Goal: Information Seeking & Learning: Find specific fact

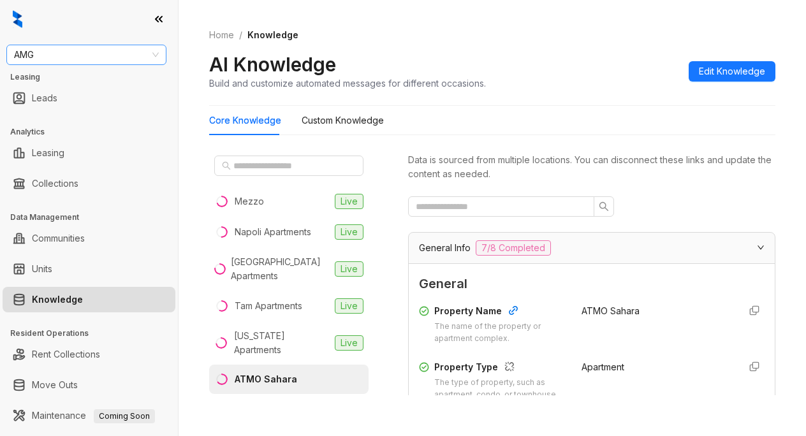
click at [69, 48] on span "AMG" at bounding box center [86, 54] width 145 height 19
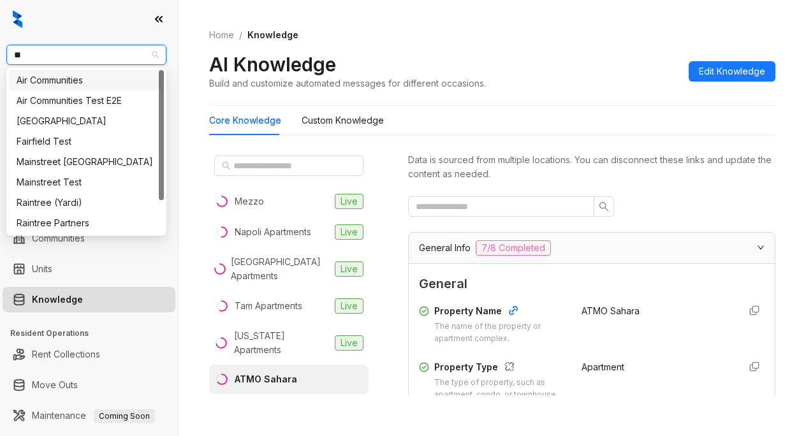
type input "***"
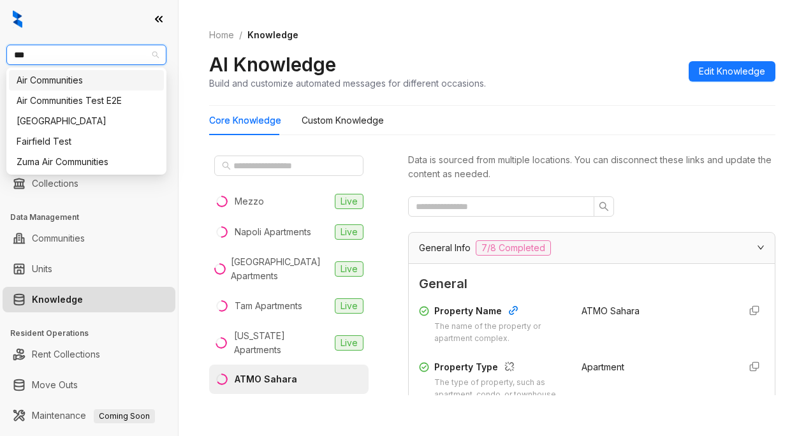
click at [77, 88] on div "Air Communities" at bounding box center [86, 80] width 155 height 20
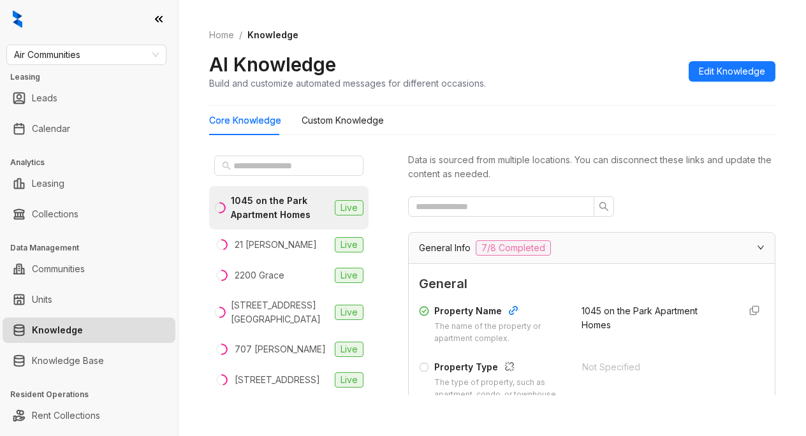
click at [588, 73] on div "AI Knowledge Build and customize automated messages for different occasions. Ed…" at bounding box center [492, 71] width 566 height 38
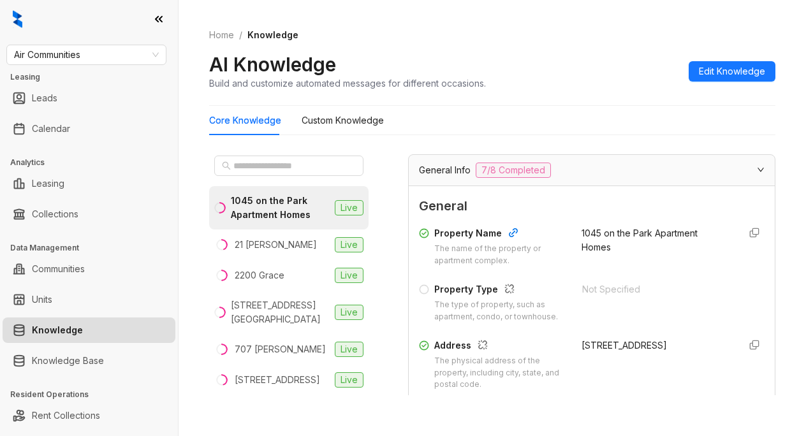
scroll to position [64, 0]
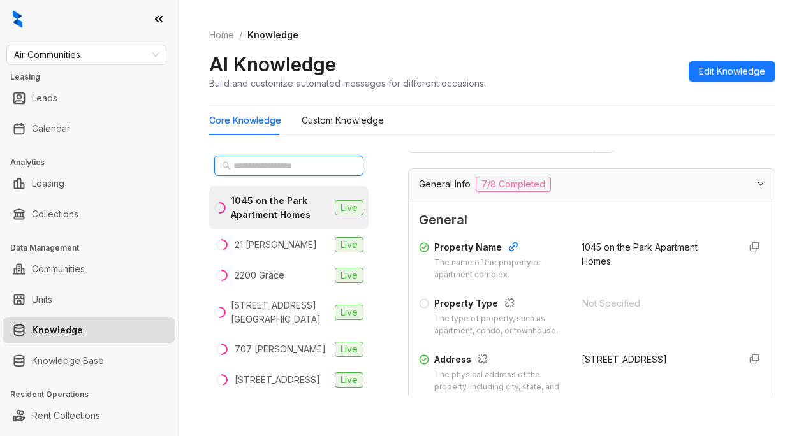
click at [244, 166] on input "text" at bounding box center [289, 166] width 112 height 14
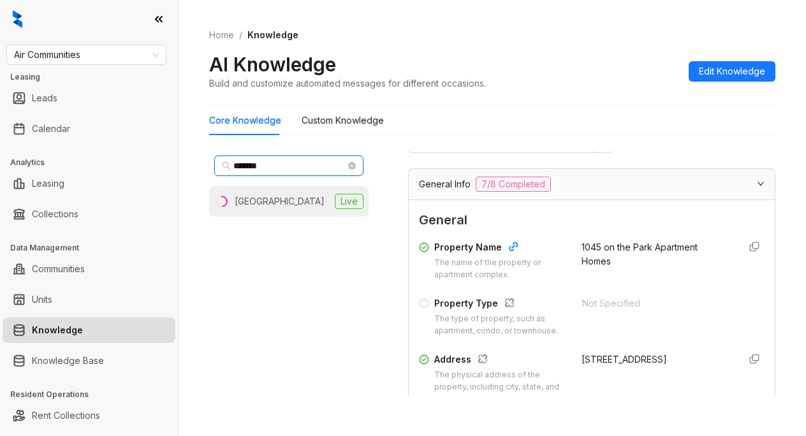
type input "*******"
click at [294, 205] on div "Mariners Cove" at bounding box center [280, 202] width 90 height 14
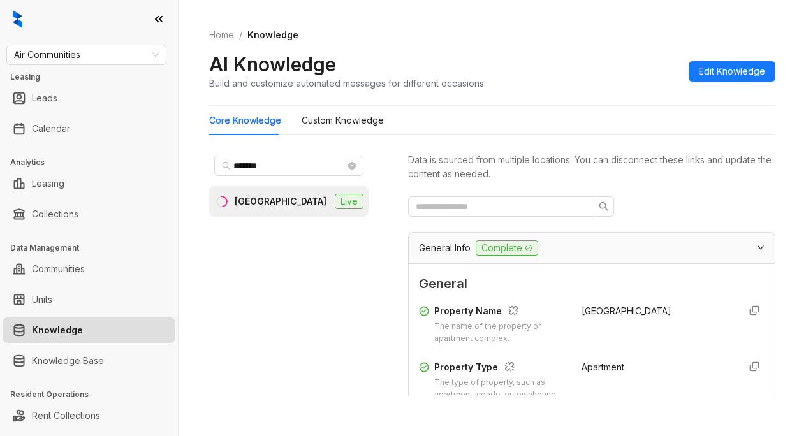
click at [582, 64] on div "AI Knowledge Build and customize automated messages for different occasions. Ed…" at bounding box center [492, 71] width 566 height 38
click at [598, 286] on span "General" at bounding box center [592, 284] width 346 height 20
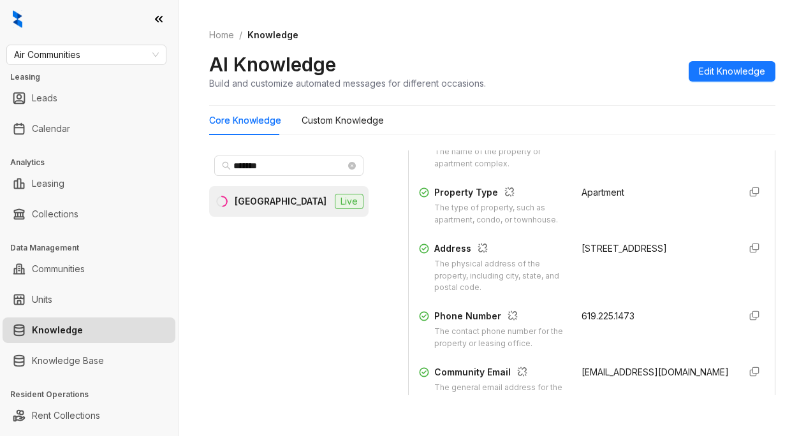
scroll to position [191, 0]
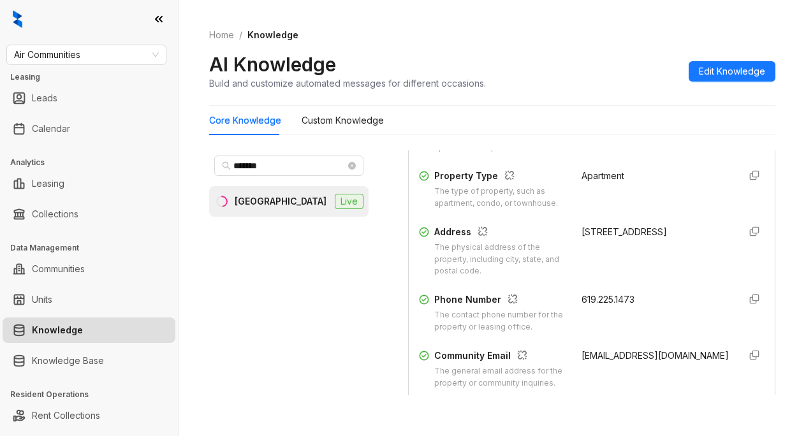
drag, startPoint x: 569, startPoint y: 243, endPoint x: 676, endPoint y: 251, distance: 107.5
click at [676, 251] on div "4392 W Point Loma Blvd" at bounding box center [655, 251] width 147 height 53
copy div "4392 W Point Loma Blvd"
click at [628, 270] on div "4392 W Point Loma Blvd" at bounding box center [655, 251] width 147 height 53
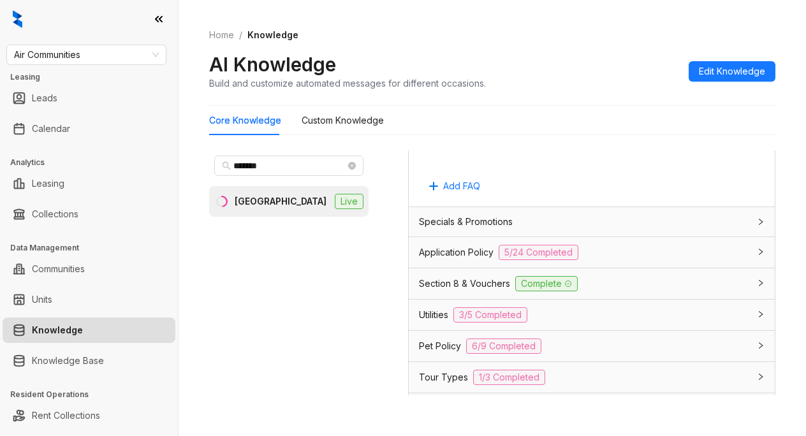
scroll to position [957, 0]
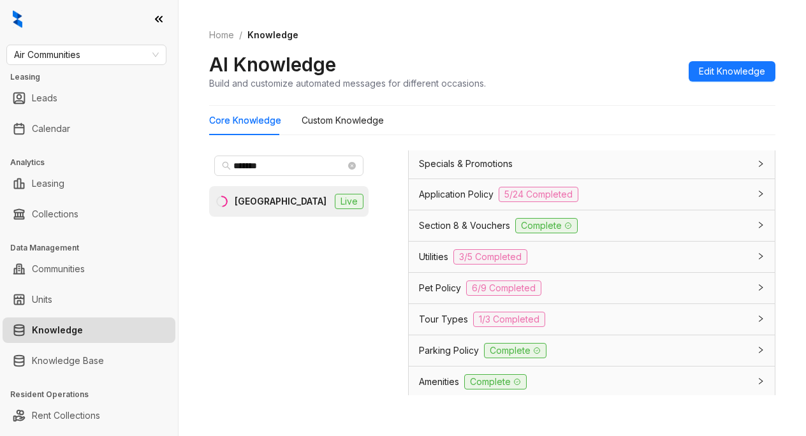
click at [438, 202] on span "Application Policy" at bounding box center [456, 195] width 75 height 14
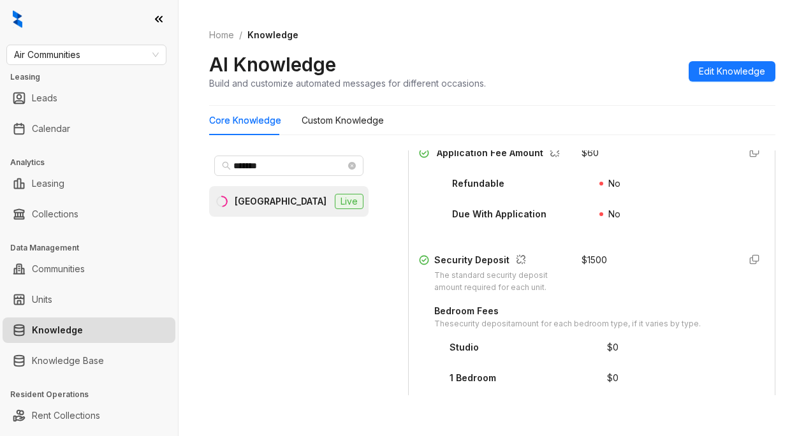
scroll to position [1595, 0]
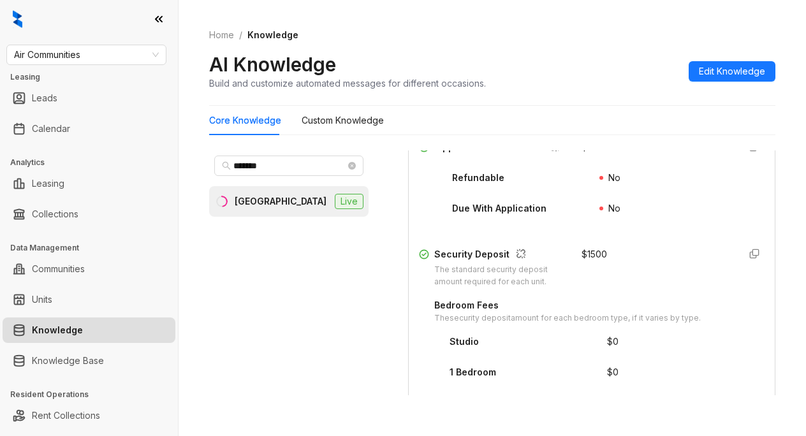
click at [566, 288] on div "Security Deposit The standard security deposit amount required for each unit. $…" at bounding box center [592, 267] width 346 height 41
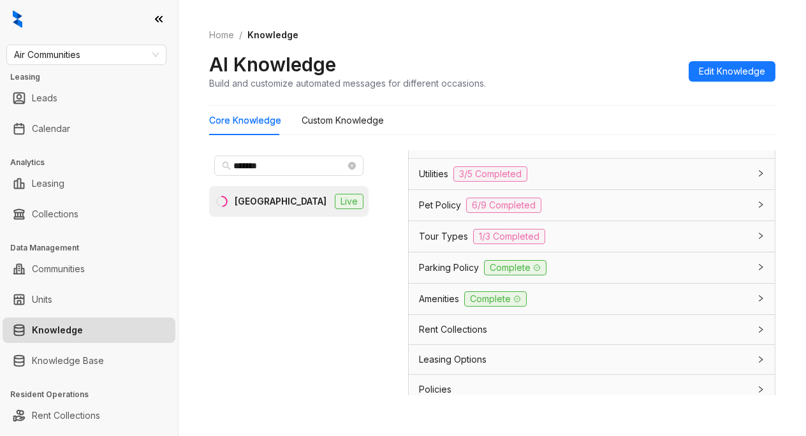
scroll to position [2743, 0]
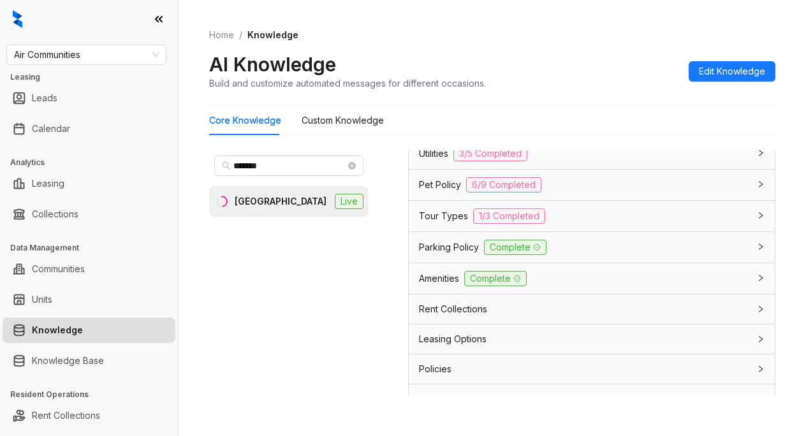
click at [446, 254] on span "Parking Policy" at bounding box center [449, 247] width 60 height 14
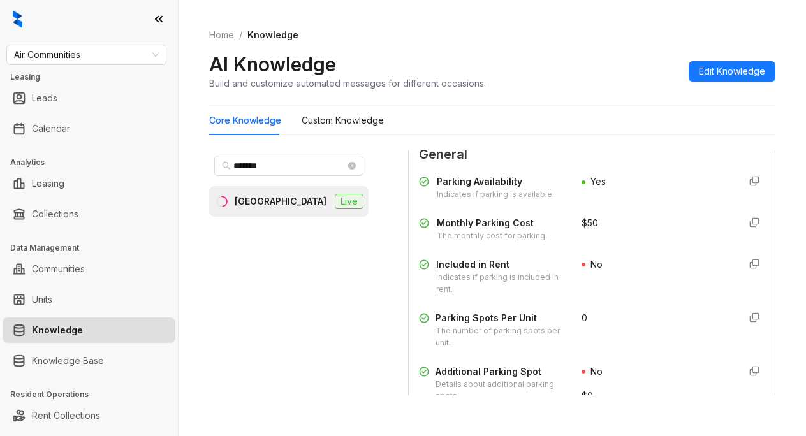
scroll to position [2870, 0]
click at [607, 53] on div "AI Knowledge Build and customize automated messages for different occasions. Ed…" at bounding box center [492, 71] width 566 height 38
